Goal: Browse casually: Explore the website without a specific task or goal

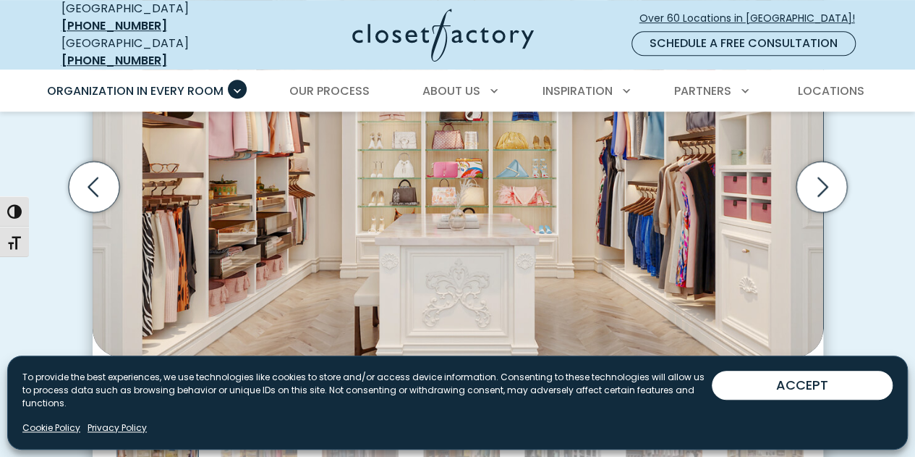
scroll to position [563, 0]
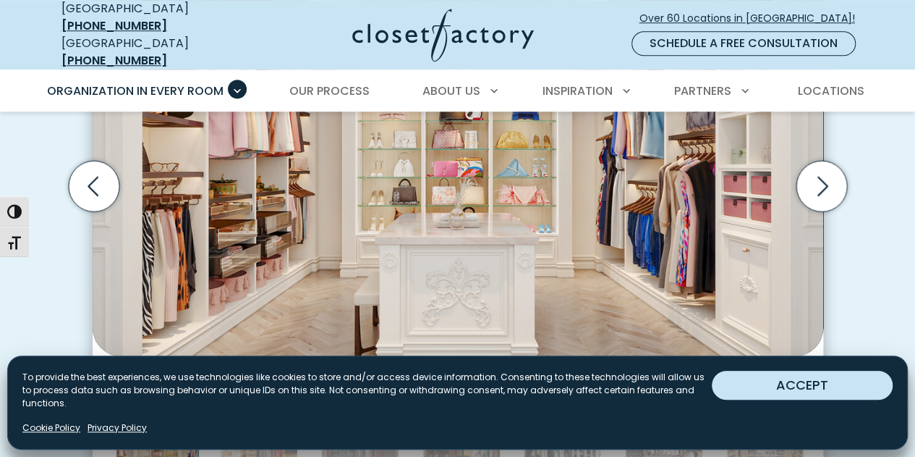
click at [766, 397] on button "ACCEPT" at bounding box center [802, 384] width 181 height 29
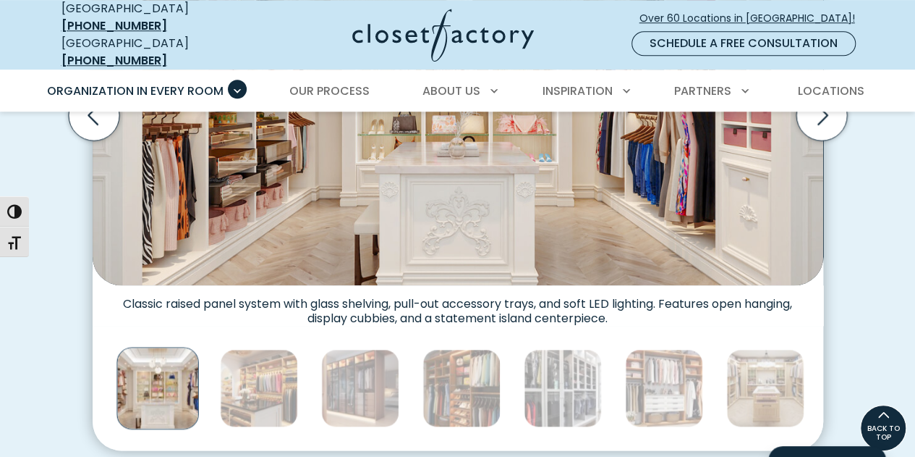
scroll to position [633, 0]
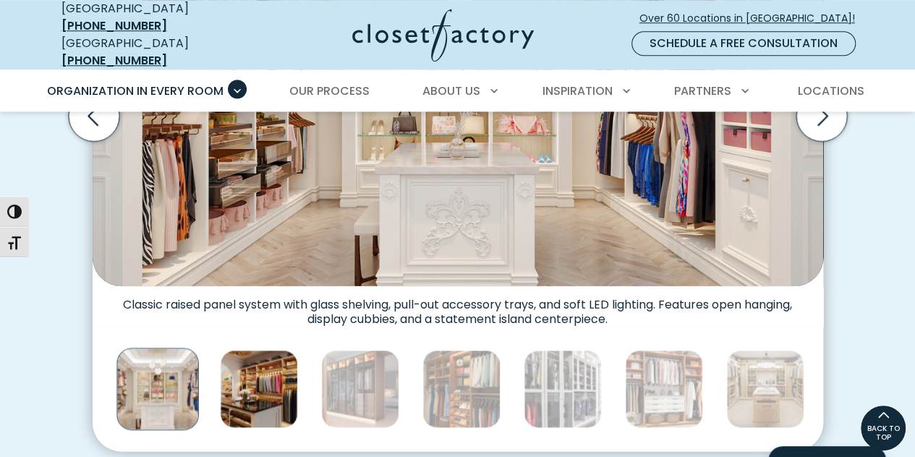
click at [253, 382] on img "Thumbnail Gallery" at bounding box center [259, 389] width 78 height 78
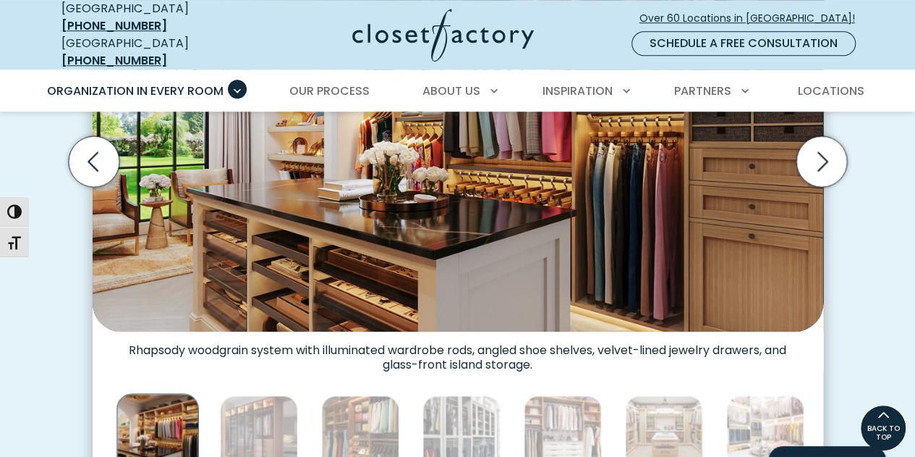
scroll to position [586, 0]
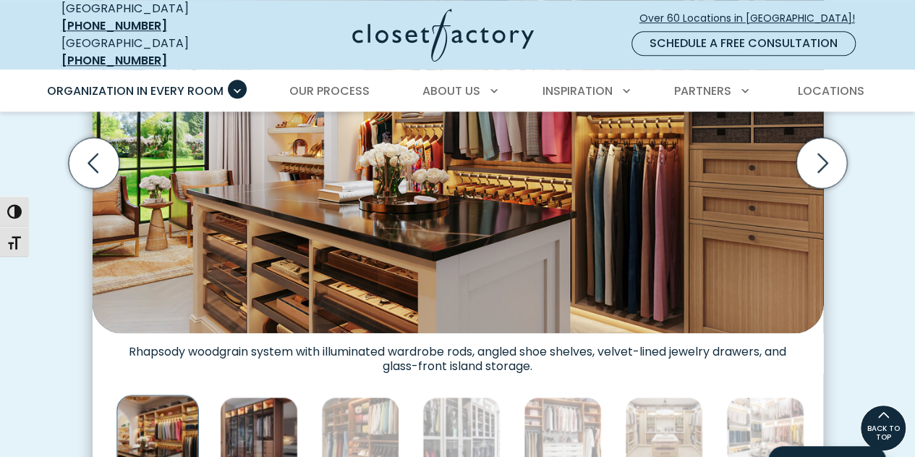
click at [253, 420] on img "Thumbnail Gallery" at bounding box center [259, 436] width 78 height 78
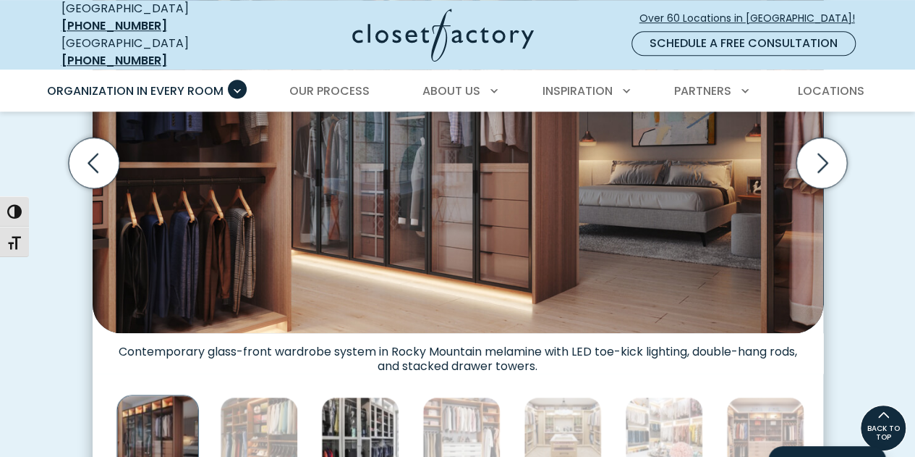
click at [327, 410] on img "Thumbnail Gallery" at bounding box center [360, 436] width 78 height 78
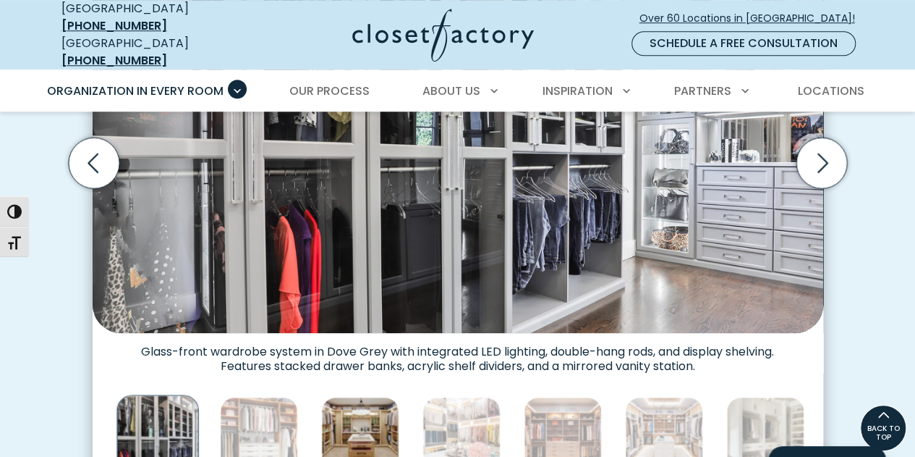
click at [398, 414] on img "Thumbnail Gallery" at bounding box center [360, 436] width 78 height 78
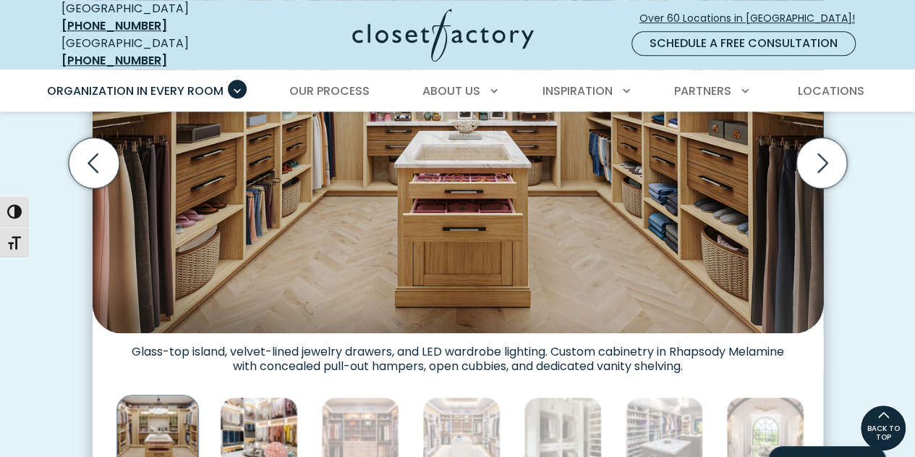
click at [256, 416] on img "Thumbnail Gallery" at bounding box center [259, 436] width 78 height 78
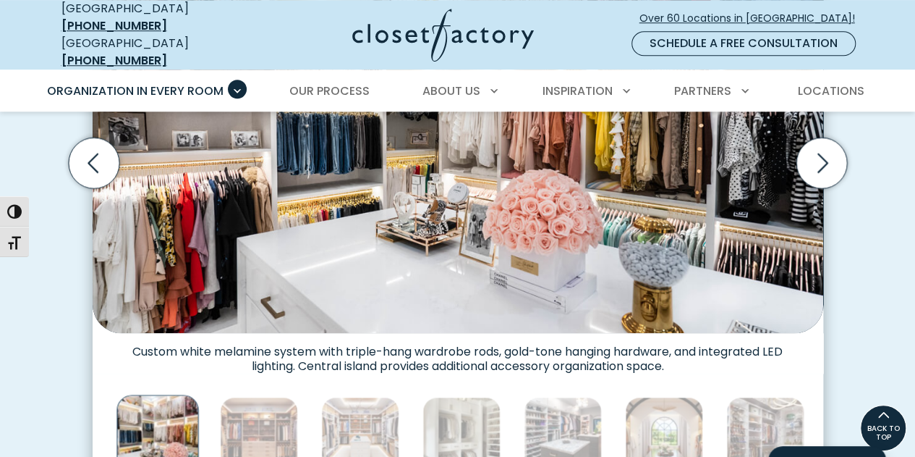
click at [308, 416] on div "Thumbnail Gallery" at bounding box center [461, 436] width 3557 height 90
click at [357, 415] on img "Thumbnail Gallery" at bounding box center [360, 436] width 78 height 78
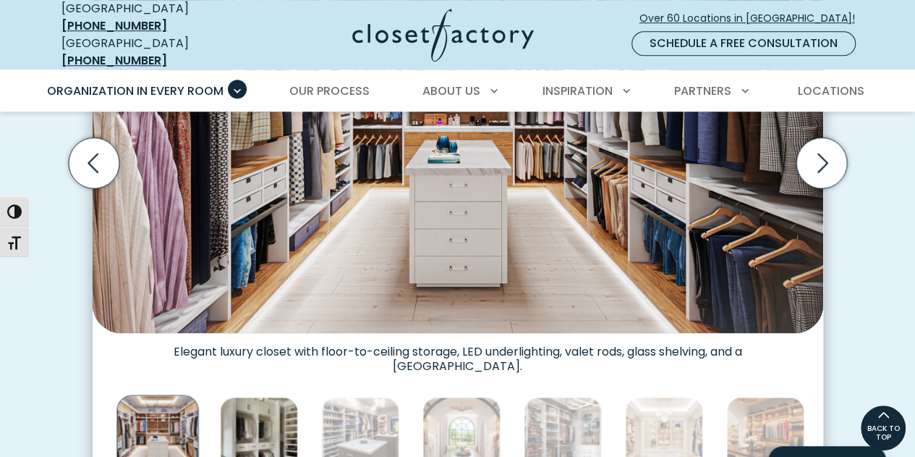
click at [249, 409] on img "Thumbnail Gallery" at bounding box center [259, 436] width 78 height 78
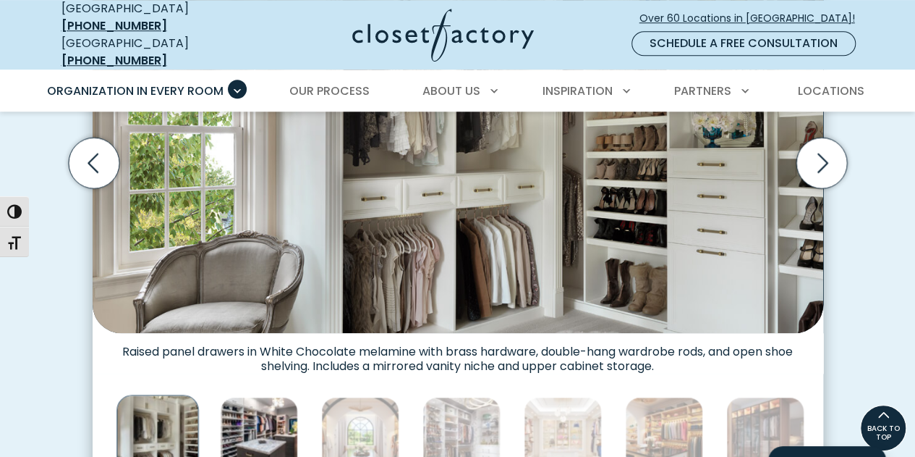
click at [272, 410] on img "Thumbnail Gallery" at bounding box center [259, 436] width 78 height 78
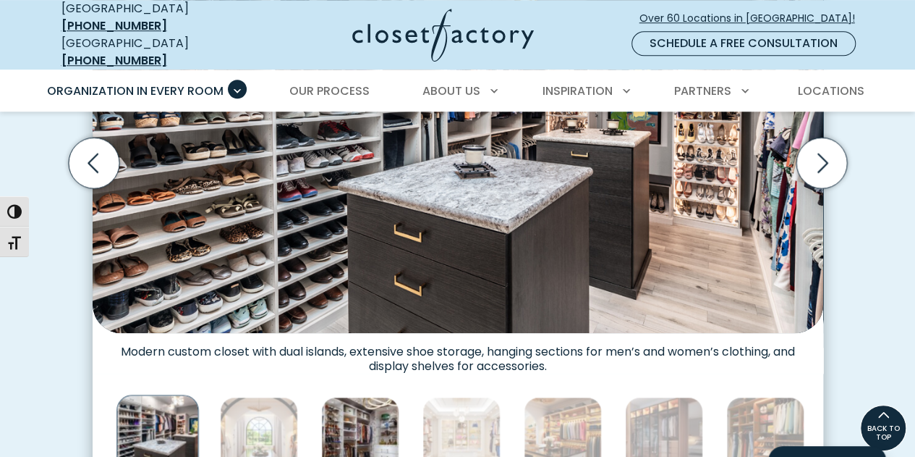
click at [358, 405] on img "Thumbnail Gallery" at bounding box center [360, 436] width 78 height 78
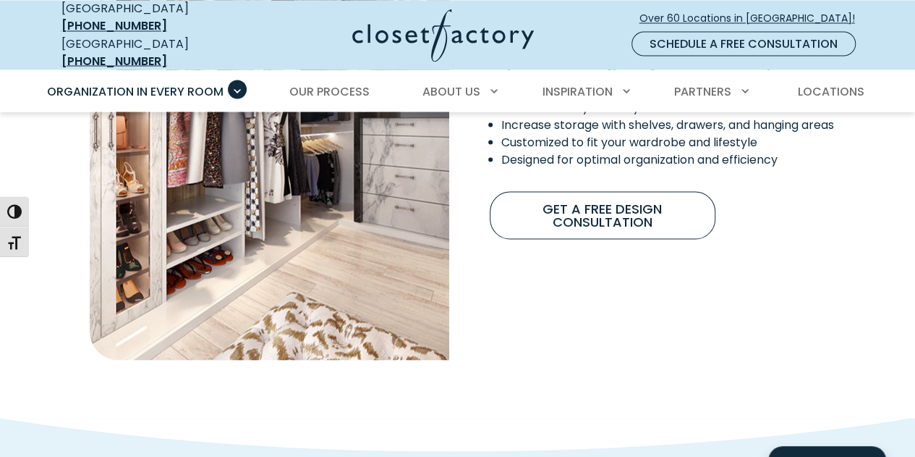
scroll to position [1333, 0]
